Goal: Task Accomplishment & Management: Use online tool/utility

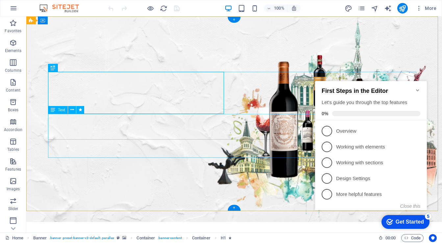
scroll to position [132, 0]
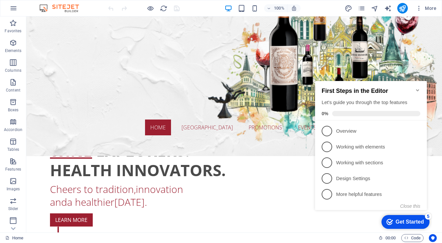
click at [418, 88] on icon "Minimize checklist" at bounding box center [417, 90] width 5 height 5
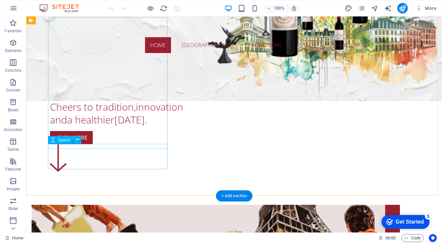
scroll to position [184, 0]
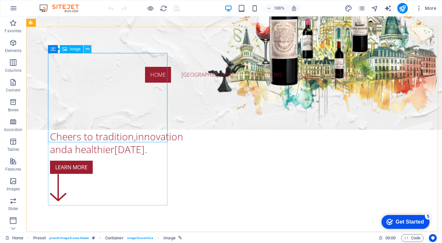
click at [87, 50] on icon at bounding box center [88, 49] width 4 height 7
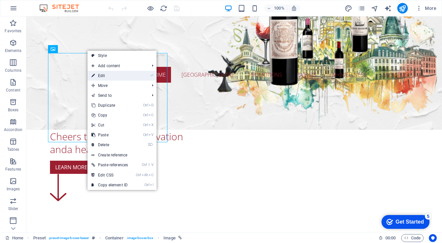
click at [104, 74] on link "⏎ Edit" at bounding box center [110, 76] width 44 height 10
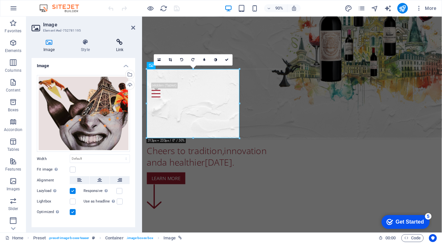
click at [125, 40] on icon at bounding box center [119, 42] width 31 height 7
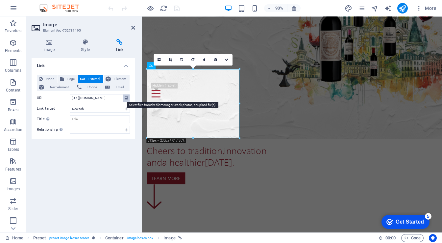
click at [128, 97] on icon at bounding box center [127, 97] width 4 height 7
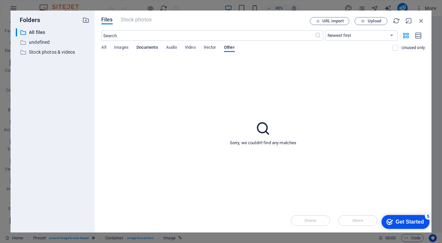
click at [141, 50] on span "Documents" at bounding box center [148, 47] width 22 height 9
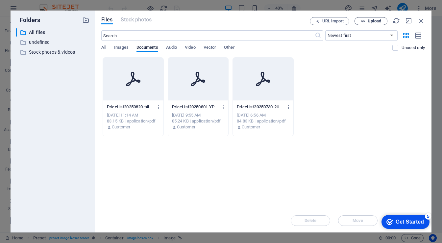
click at [371, 20] on span "Upload" at bounding box center [374, 21] width 13 height 4
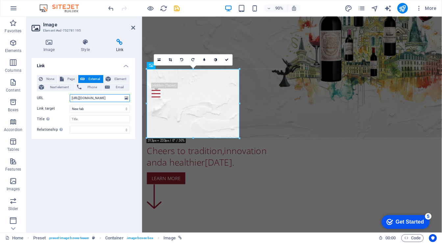
click at [117, 97] on input "[URL][DOMAIN_NAME]" at bounding box center [100, 98] width 60 height 8
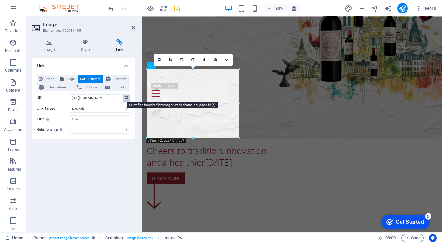
click at [125, 96] on icon at bounding box center [127, 97] width 4 height 7
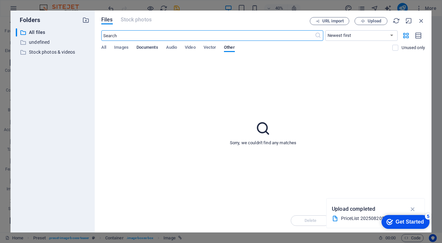
click at [139, 49] on span "Documents" at bounding box center [148, 47] width 22 height 9
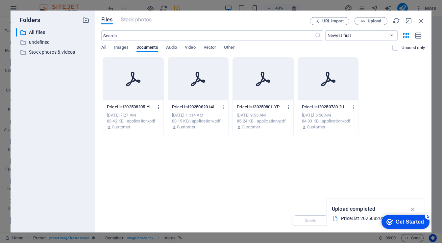
click at [160, 105] on icon "button" at bounding box center [159, 107] width 6 height 6
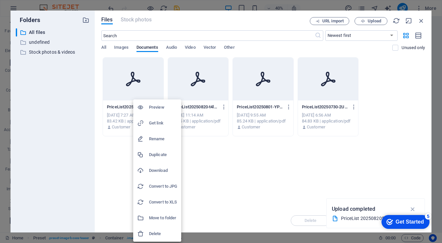
click at [158, 233] on h6 "Delete" at bounding box center [163, 234] width 28 height 8
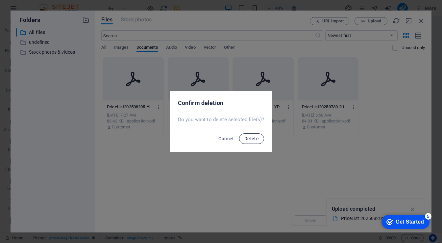
click at [246, 141] on span "Delete" at bounding box center [251, 138] width 14 height 5
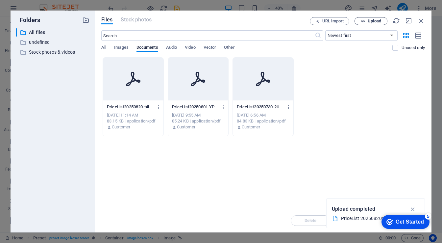
click at [364, 21] on icon "button" at bounding box center [363, 21] width 4 height 4
type input "[URL][DOMAIN_NAME]"
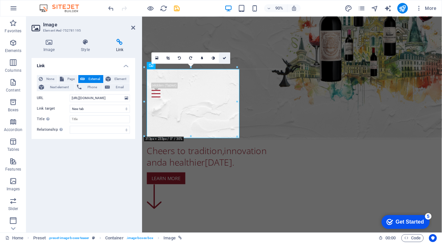
drag, startPoint x: 224, startPoint y: 58, endPoint x: 183, endPoint y: 81, distance: 47.9
click at [224, 58] on icon at bounding box center [225, 58] width 4 height 4
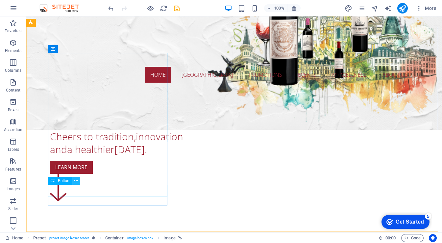
click at [76, 181] on icon at bounding box center [76, 180] width 4 height 7
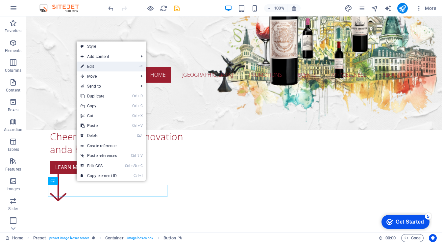
click at [101, 67] on link "⏎ Edit" at bounding box center [99, 67] width 44 height 10
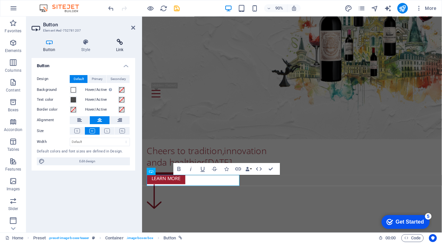
click at [121, 39] on icon at bounding box center [119, 42] width 31 height 7
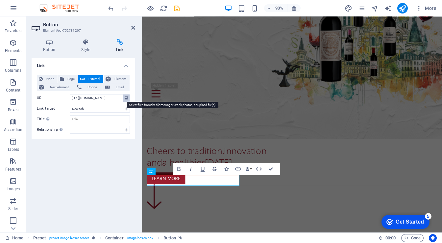
click at [128, 98] on icon at bounding box center [127, 97] width 4 height 7
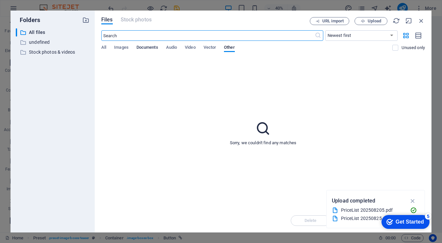
click at [148, 47] on span "Documents" at bounding box center [148, 47] width 22 height 9
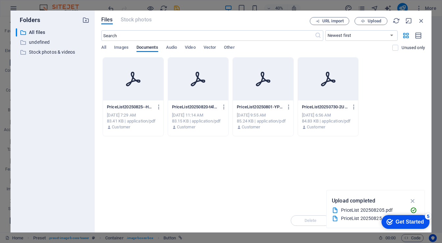
click at [149, 89] on div at bounding box center [133, 79] width 61 height 43
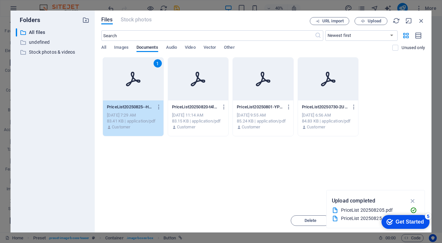
click at [137, 83] on icon at bounding box center [133, 79] width 16 height 16
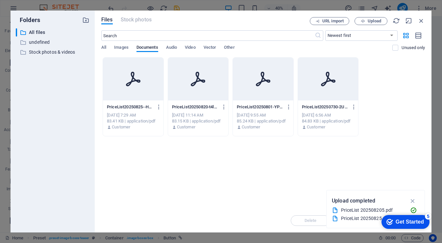
click at [137, 83] on icon at bounding box center [133, 79] width 16 height 16
type input "[URL][DOMAIN_NAME]"
